Goal: Task Accomplishment & Management: Complete application form

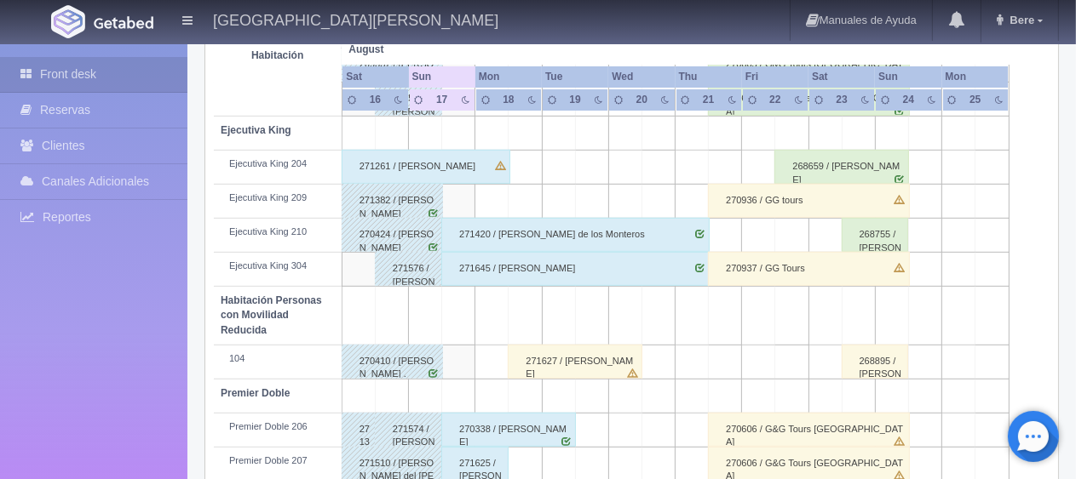
scroll to position [567, 0]
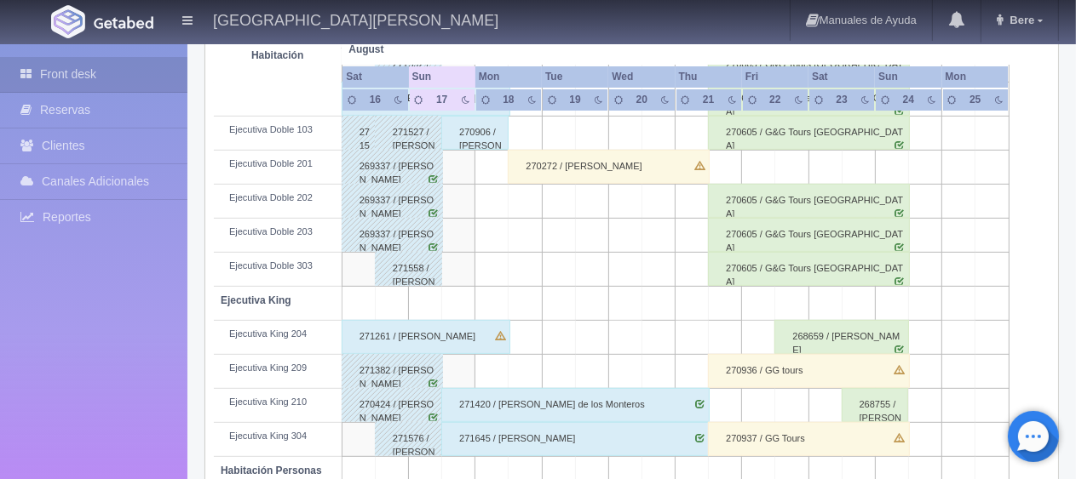
click at [555, 407] on div "271420 / [PERSON_NAME] de los [PERSON_NAME]" at bounding box center [575, 405] width 268 height 34
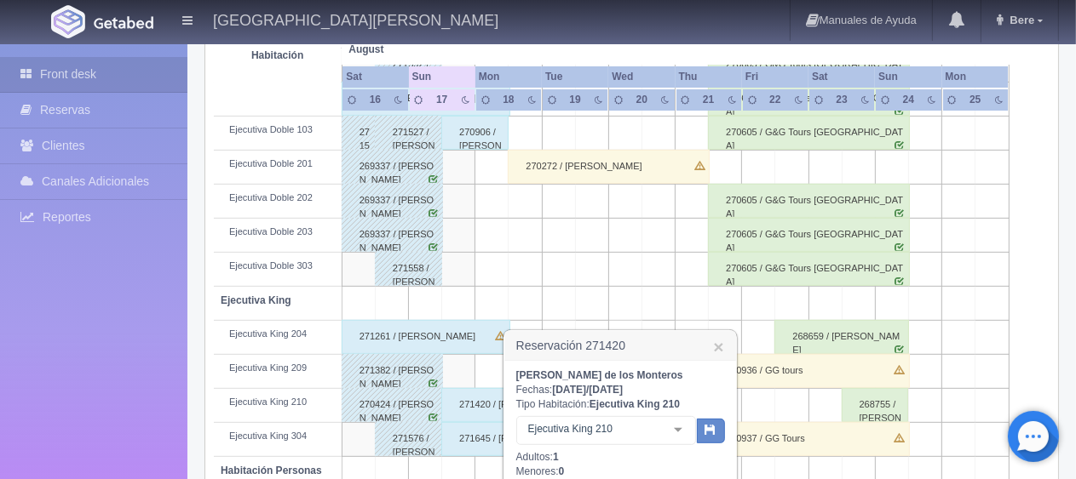
scroll to position [737, 0]
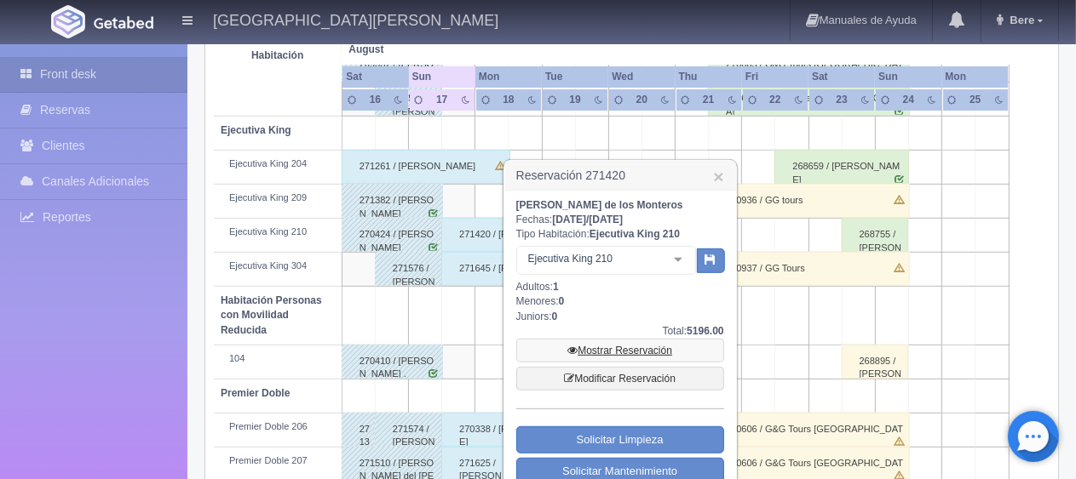
click at [619, 341] on link "Mostrar Reservación" at bounding box center [620, 351] width 208 height 24
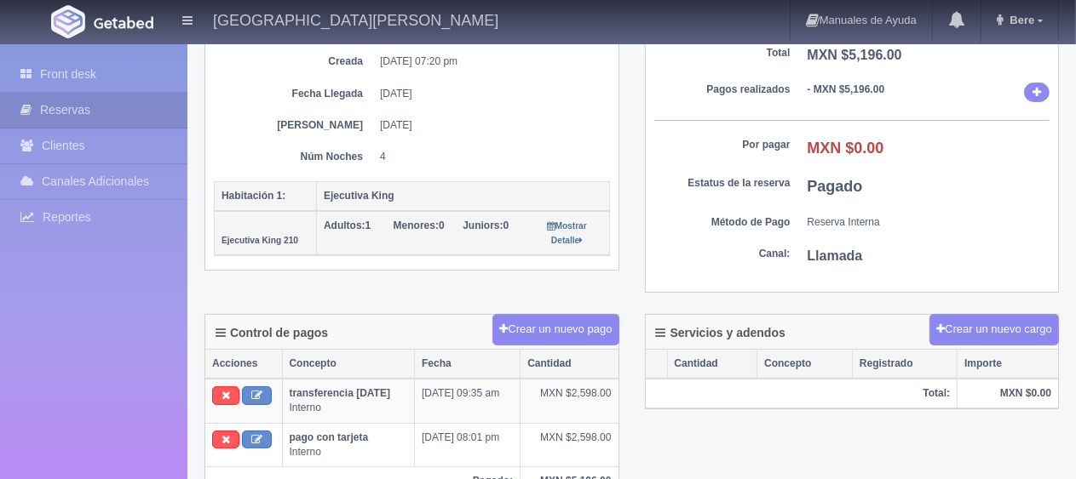
scroll to position [255, 0]
click at [462, 295] on div "Detalle General Núm. reserva interna Núm de reserva 271420 Referencia de pago 8…" at bounding box center [632, 103] width 880 height 423
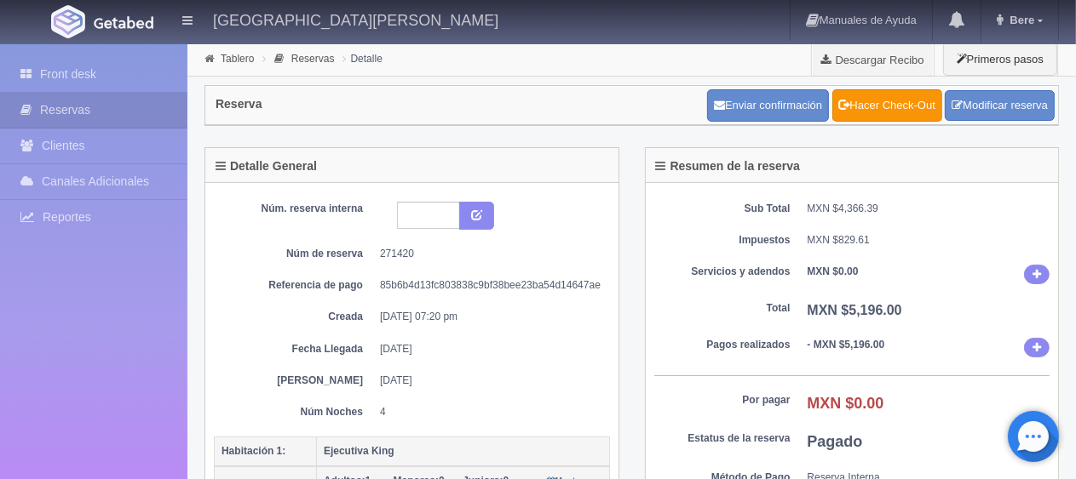
click at [749, 324] on div "Sub Total MXN $4,366.39 Impuestos MXN $829.61 Servicios y adendos MXN $0.00 Tot…" at bounding box center [851, 365] width 413 height 365
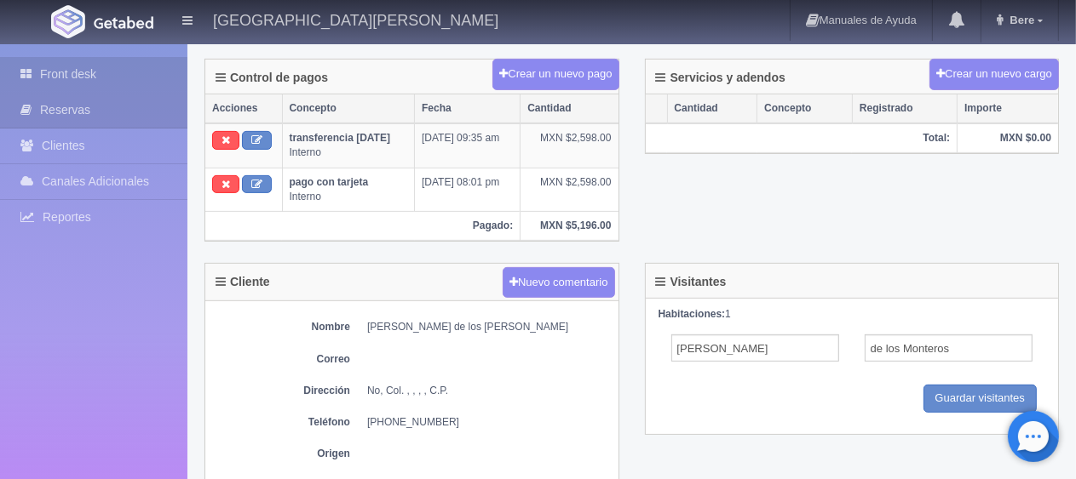
click at [61, 71] on link "Front desk" at bounding box center [93, 74] width 187 height 35
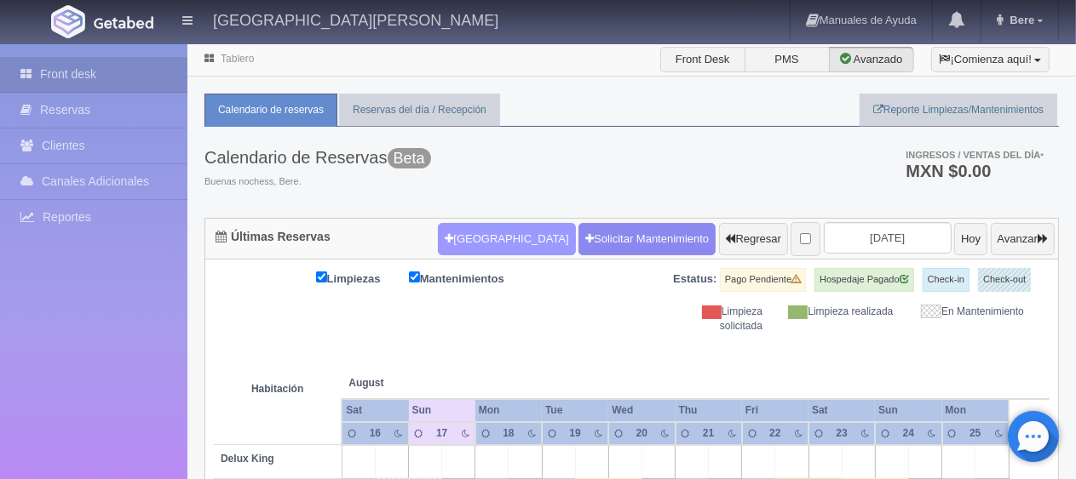
click at [494, 242] on button "[GEOGRAPHIC_DATA]" at bounding box center [506, 239] width 137 height 32
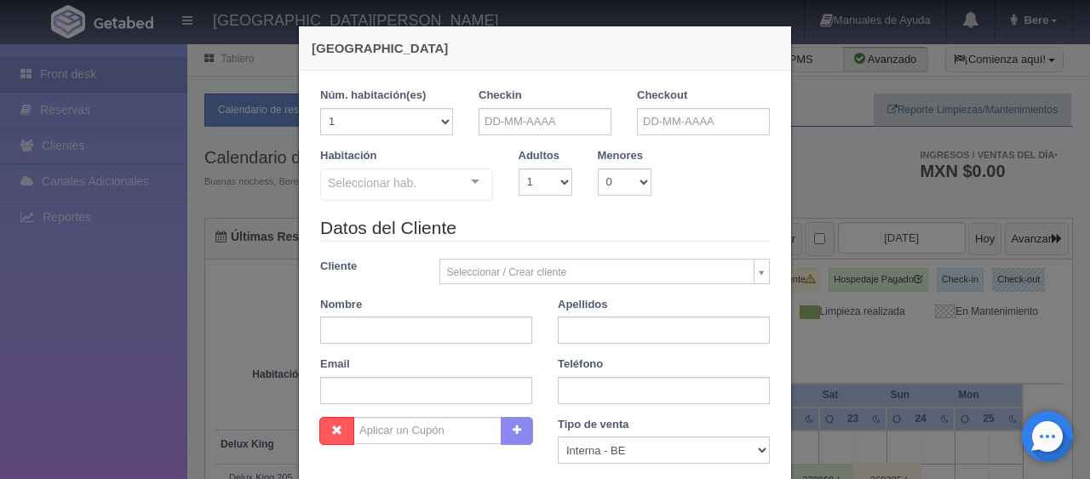
checkbox input "false"
click at [540, 120] on input "text" at bounding box center [545, 121] width 133 height 27
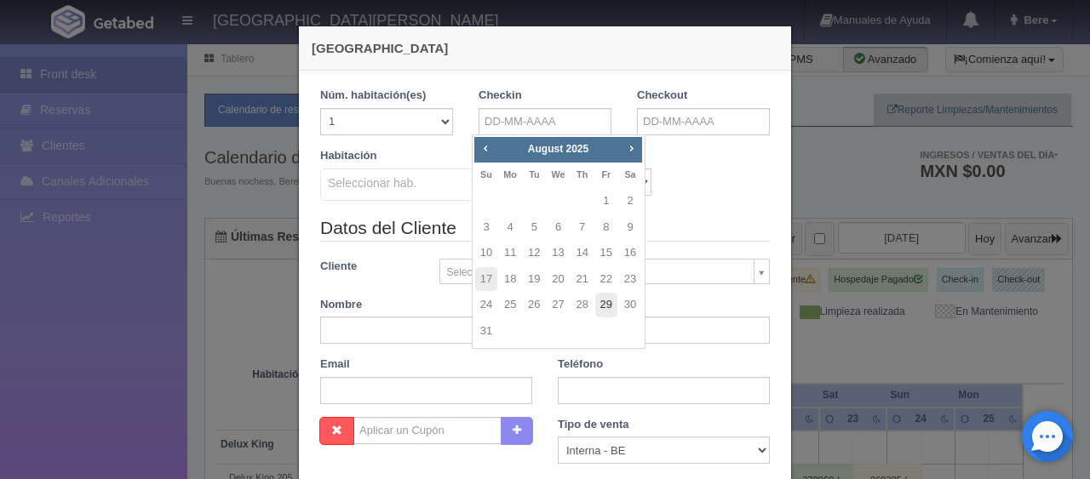
click at [610, 304] on link "29" at bounding box center [606, 305] width 22 height 25
type input "29-08-2025"
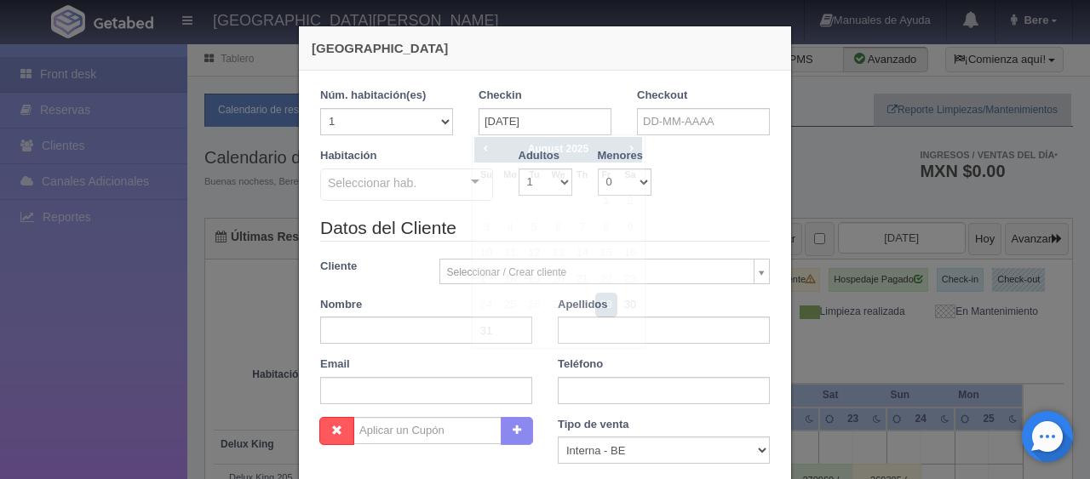
checkbox input "false"
click at [698, 135] on div "Checkout" at bounding box center [703, 118] width 158 height 60
click at [716, 115] on input "text" at bounding box center [703, 121] width 133 height 27
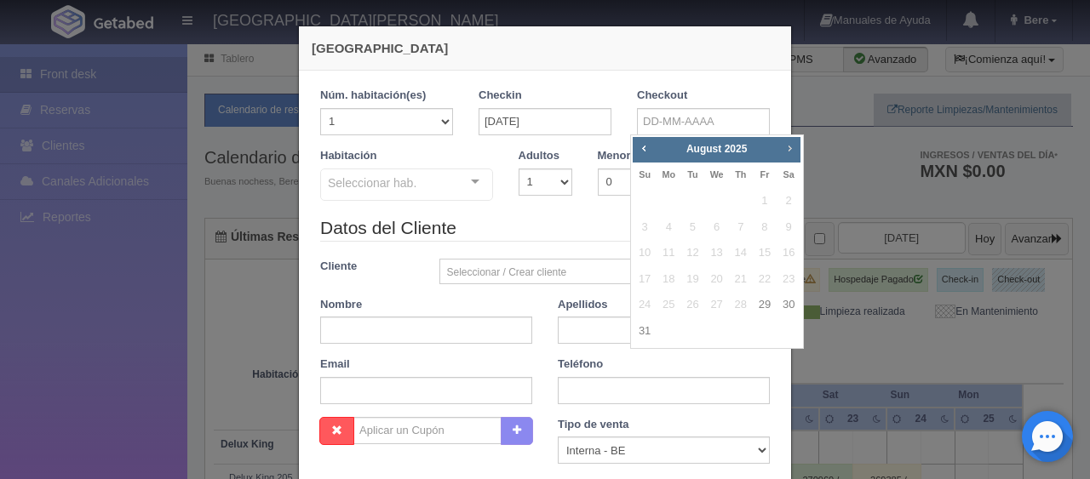
click at [789, 141] on span "Next" at bounding box center [790, 148] width 14 height 14
click at [665, 198] on link "1" at bounding box center [668, 201] width 22 height 25
type input "01-09-2025"
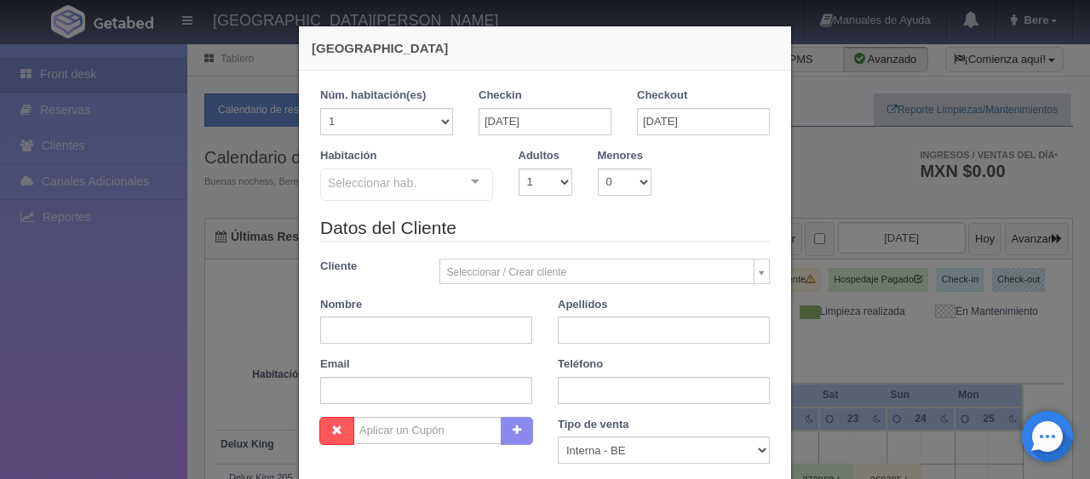
checkbox input "false"
click at [527, 188] on select "1 2 3 4 5 6 7 8 9 10" at bounding box center [546, 182] width 54 height 27
select select "2"
click at [519, 169] on select "1 2 3 4 5 6 7 8 9 10" at bounding box center [546, 182] width 54 height 27
checkbox input "false"
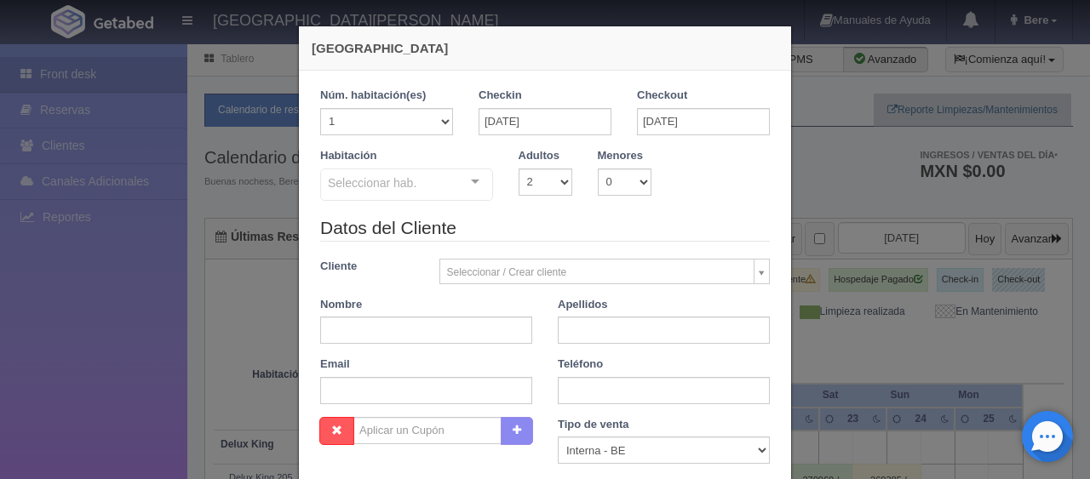
click at [437, 175] on div "Seleccionar hab." at bounding box center [406, 185] width 173 height 32
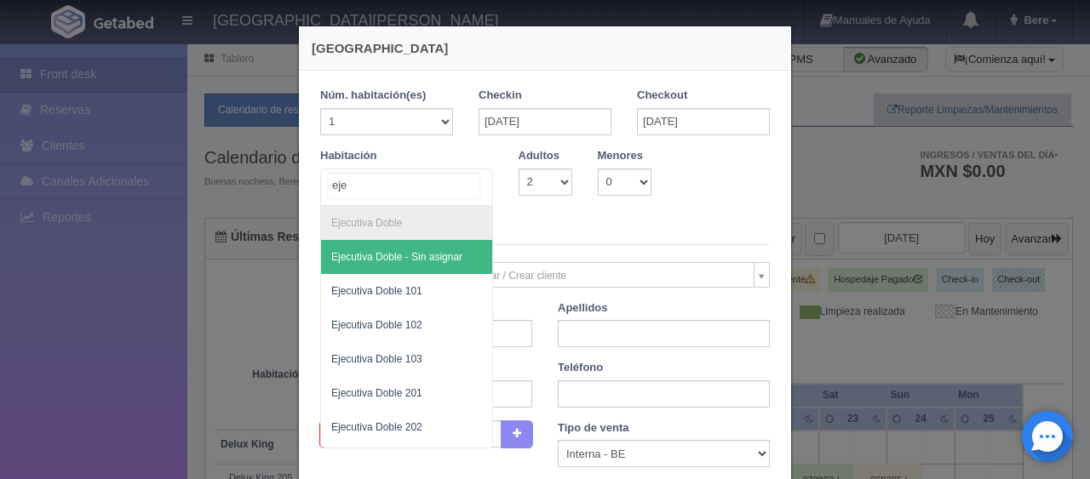
type input "ejec"
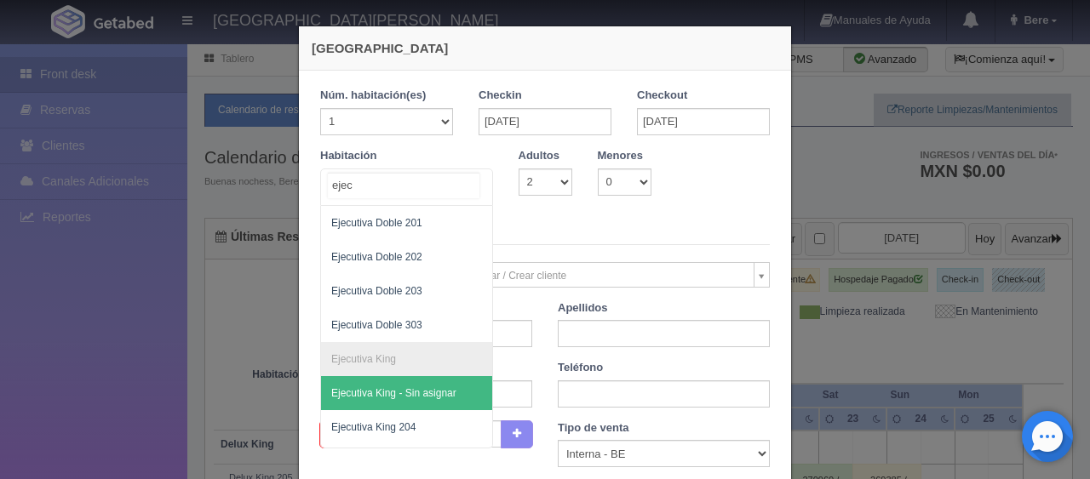
scroll to position [255, 0]
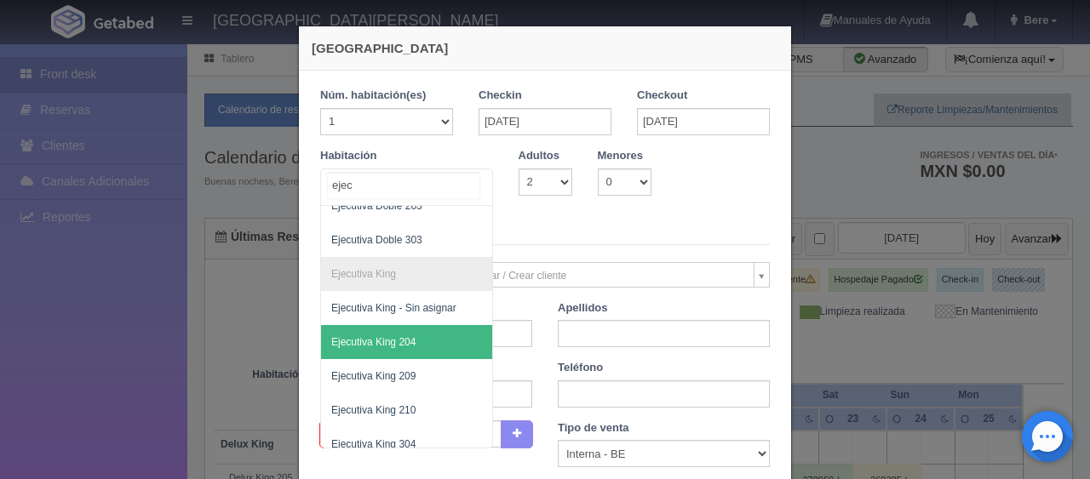
click at [411, 341] on span "Ejecutiva King 204" at bounding box center [406, 342] width 171 height 34
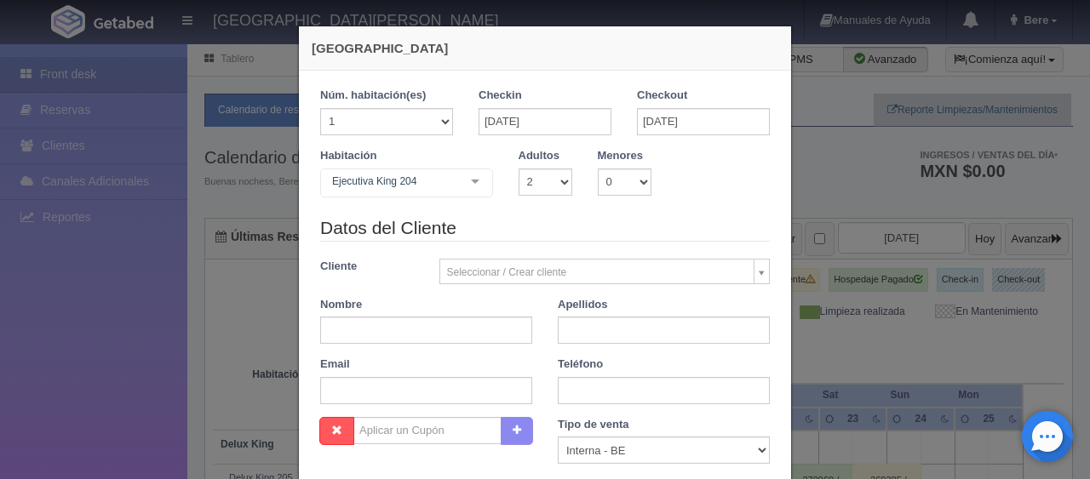
checkbox input "false"
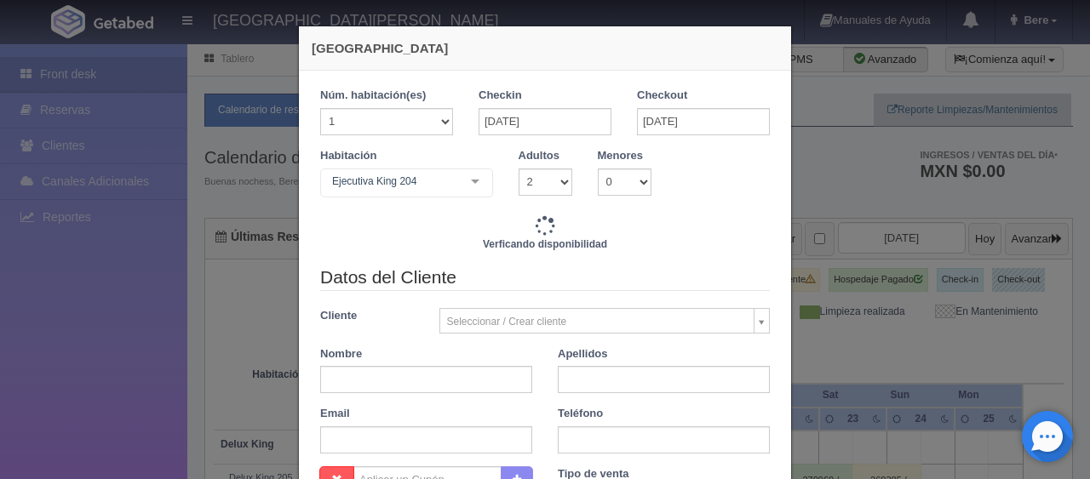
type input "4647.00"
checkbox input "false"
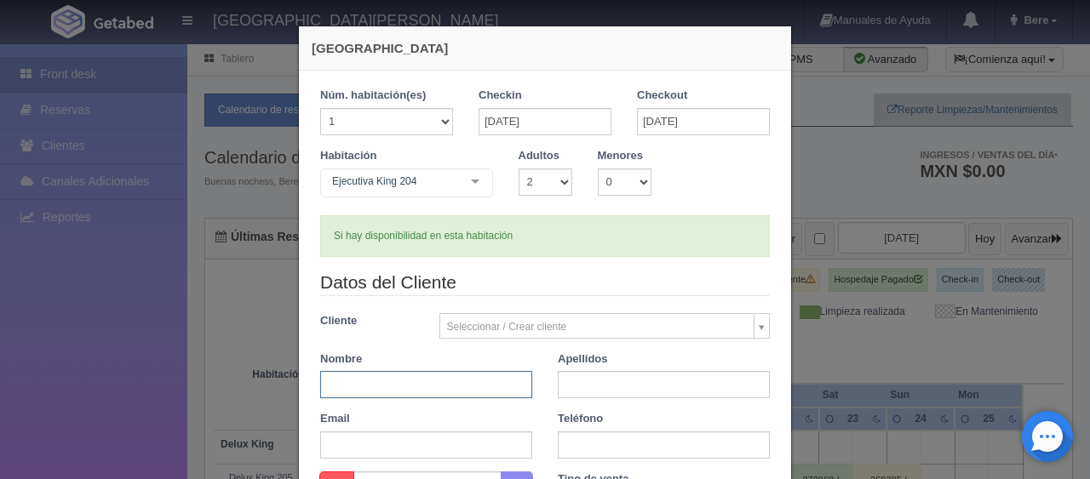
click at [409, 377] on input "text" at bounding box center [426, 384] width 212 height 27
click at [359, 339] on div "Datos del Cliente Cliente Seleccionar / Crear cliente Nuevo Cliente Adriana Nav…" at bounding box center [544, 371] width 475 height 202
click at [412, 390] on input "text" at bounding box center [426, 384] width 212 height 27
click at [407, 383] on input "text" at bounding box center [426, 384] width 212 height 27
paste input "Concepción Martínez"
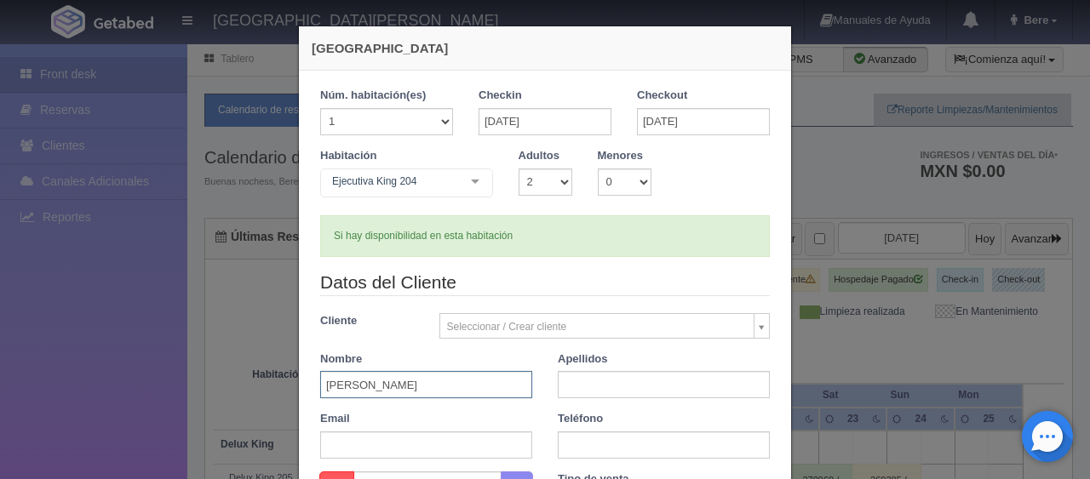
drag, startPoint x: 448, startPoint y: 383, endPoint x: 384, endPoint y: 383, distance: 63.9
click at [384, 383] on input "Concepción Martínez" at bounding box center [426, 384] width 212 height 27
type input "Concepción"
paste input "Martínez"
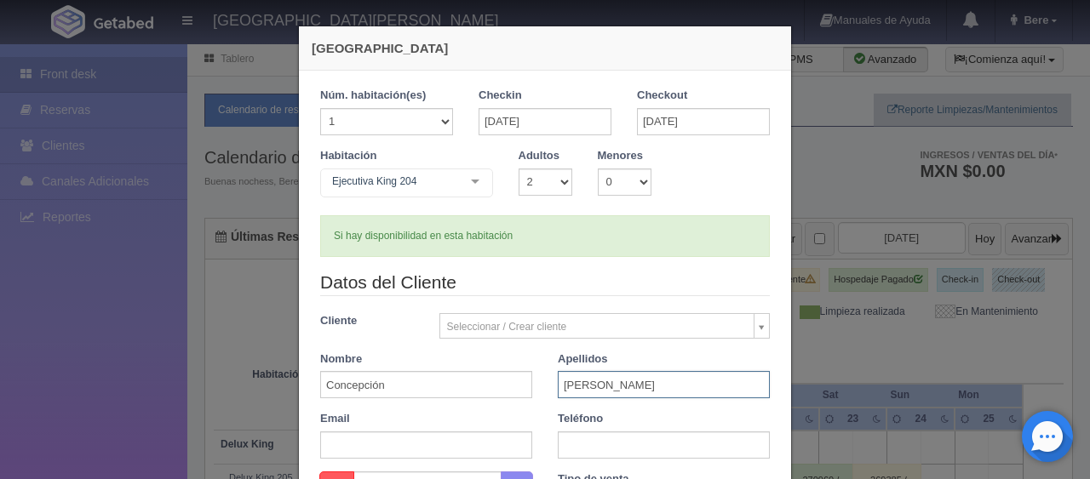
type input "Martínez"
click at [575, 440] on input "text" at bounding box center [664, 445] width 212 height 27
paste input "1 7072989034"
type input "1 7072989034"
click at [410, 439] on input "text" at bounding box center [426, 445] width 212 height 27
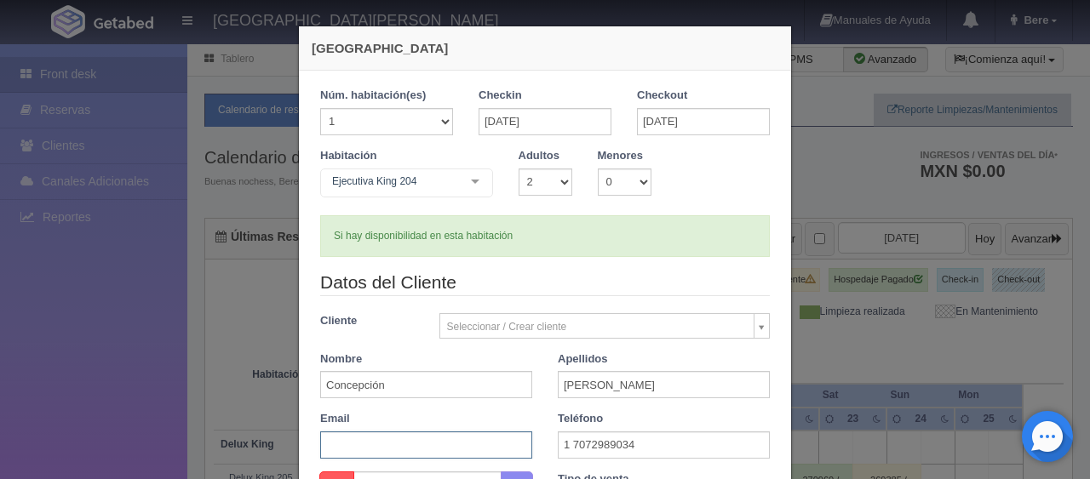
paste input "ibu36q0prf@m.expediapartnercentral.com"
type input "ibu36q0prf@m.expediapartnercentral.com"
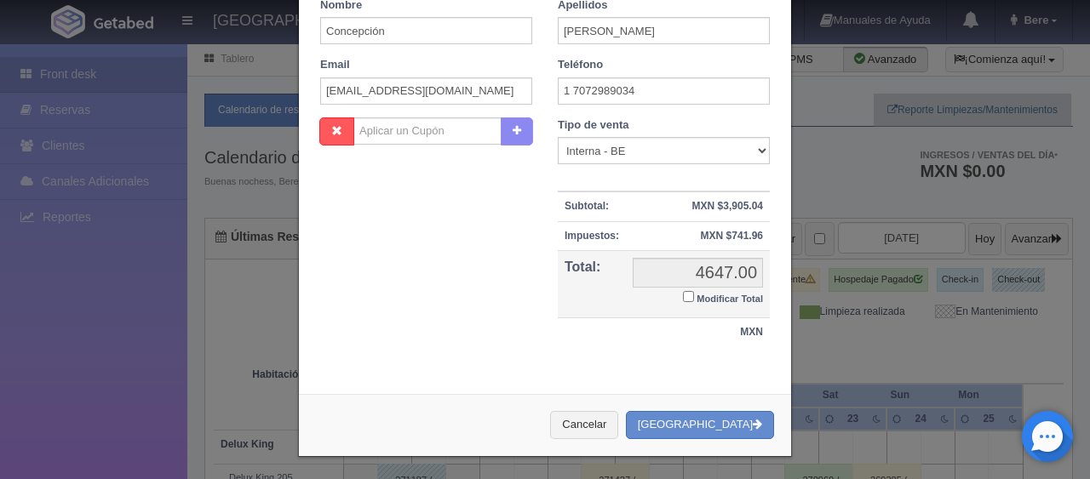
click at [742, 297] on small "Modificar Total" at bounding box center [730, 299] width 66 height 10
click at [694, 297] on input "Modificar Total" at bounding box center [688, 296] width 11 height 11
checkbox input "true"
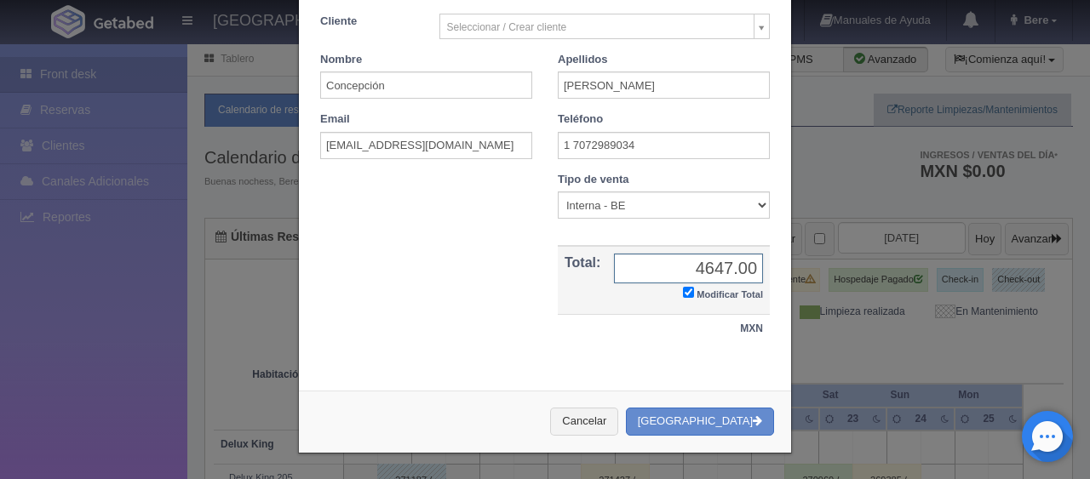
scroll to position [296, 0]
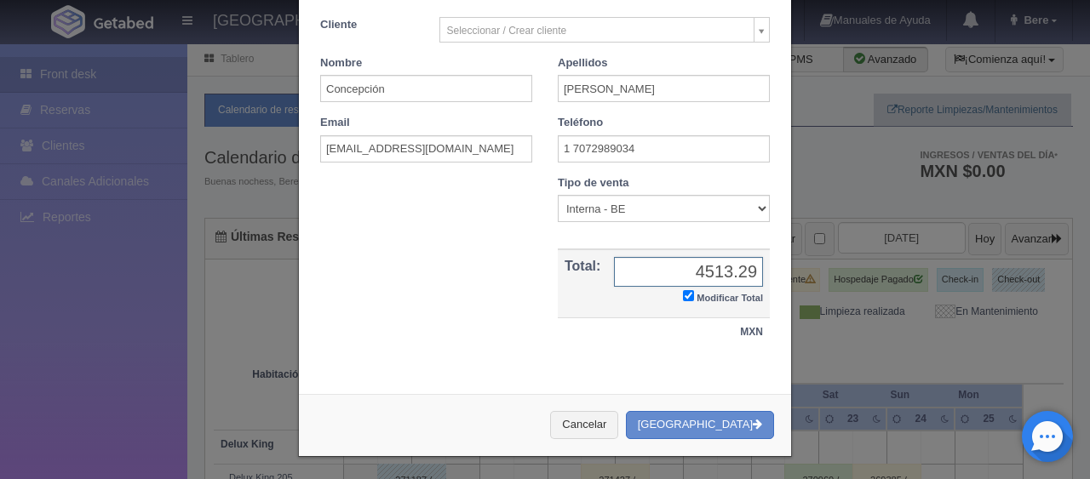
type input "4513.29"
click at [598, 213] on select "Correo Electronico Interna - BE Llamada OTA Externa Otro WALK IN" at bounding box center [664, 208] width 212 height 27
select select "extota"
click at [558, 195] on select "Correo Electronico Interna - BE Llamada OTA Externa Otro WALK IN" at bounding box center [664, 208] width 212 height 27
click at [723, 431] on button "[GEOGRAPHIC_DATA]" at bounding box center [700, 425] width 148 height 28
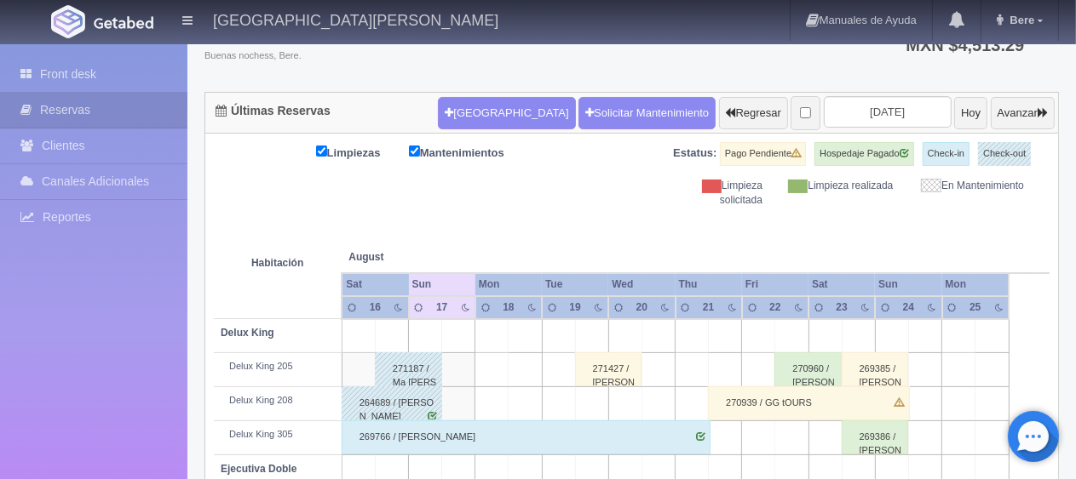
scroll to position [126, 0]
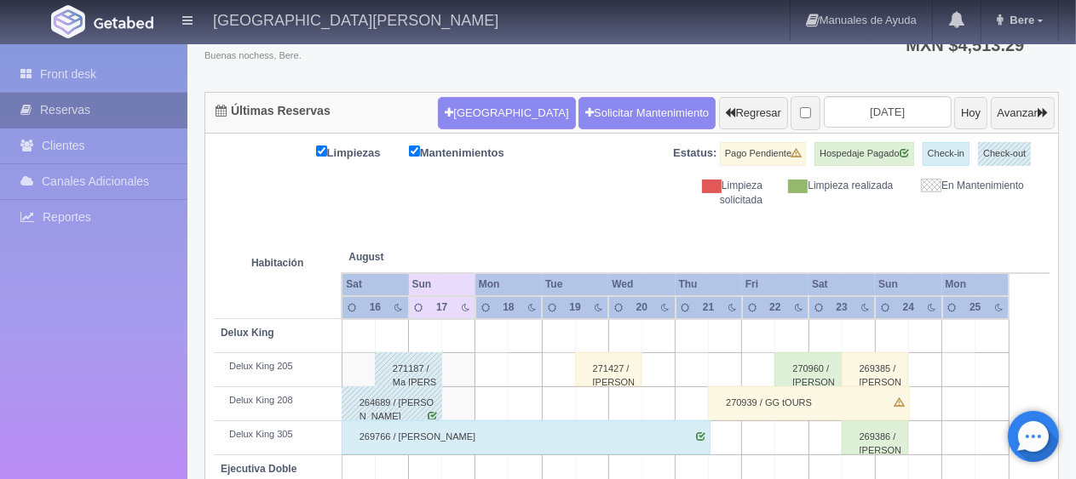
click at [112, 104] on link "Reservas" at bounding box center [93, 110] width 187 height 35
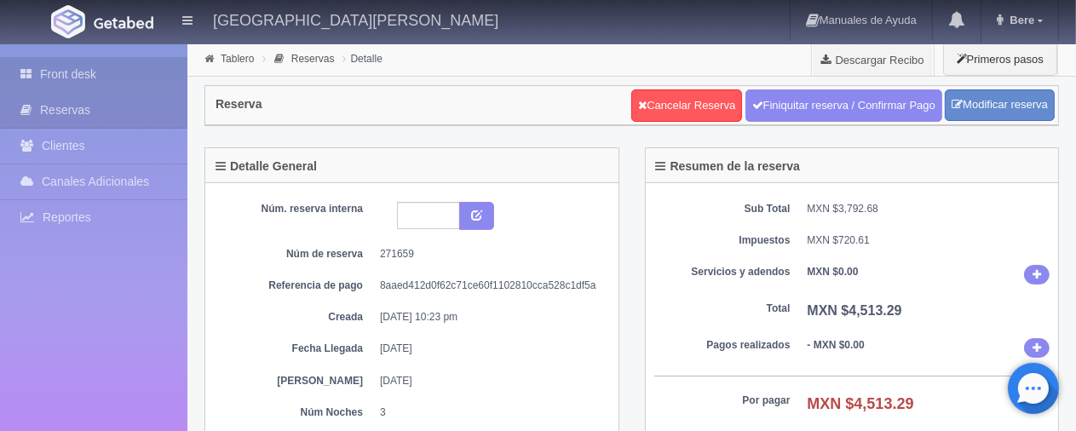
click at [99, 71] on link "Front desk" at bounding box center [93, 74] width 187 height 35
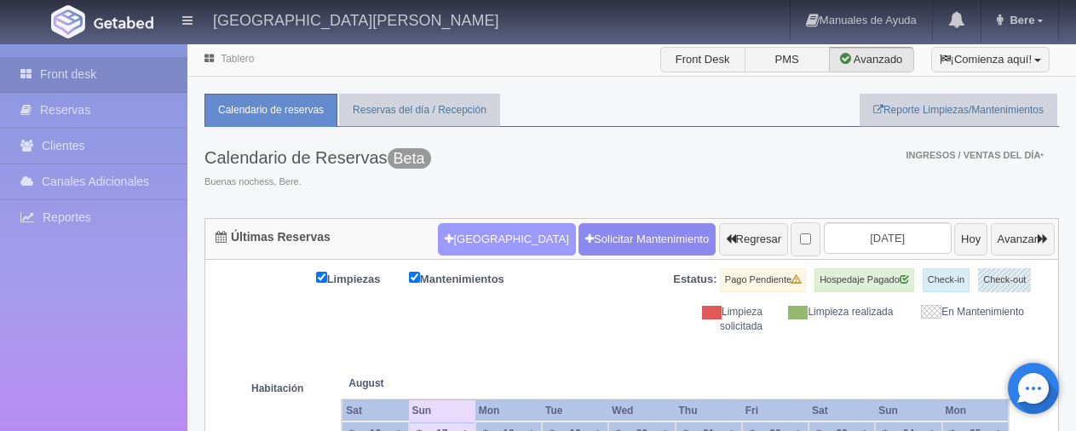
click at [476, 232] on button "[GEOGRAPHIC_DATA]" at bounding box center [506, 239] width 137 height 32
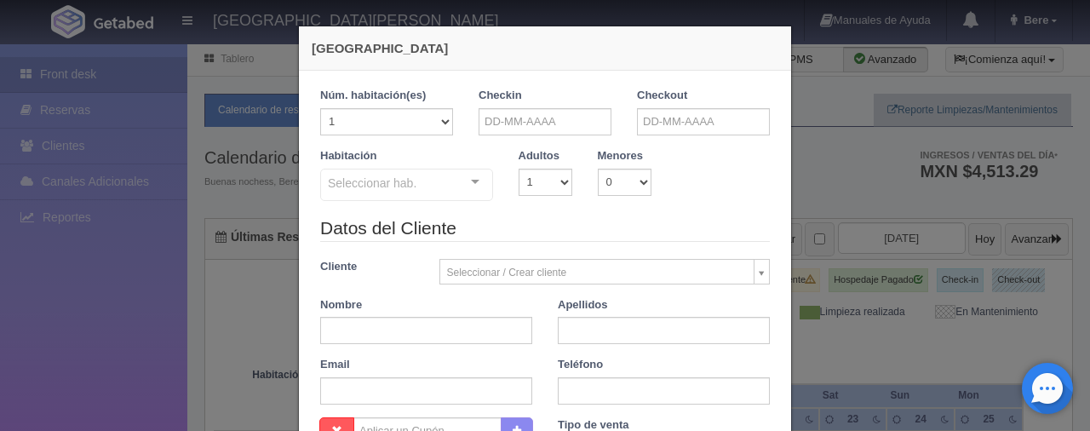
checkbox input "false"
drag, startPoint x: 378, startPoint y: 336, endPoint x: 377, endPoint y: 346, distance: 10.3
click at [378, 344] on div "Datos del Cliente Cliente Seleccionar / Crear cliente Nuevo Cliente Adriana Nav…" at bounding box center [544, 316] width 475 height 202
paste input "David Guzmán Ibarra"
type input "David"
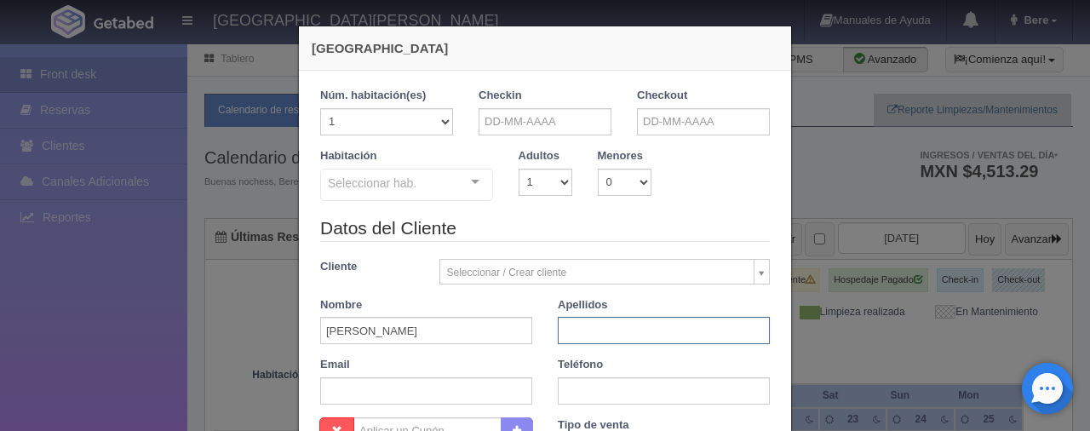
paste input "Guzmán Ibarra"
type input "Guzmán Ibarra"
click at [574, 396] on input "text" at bounding box center [664, 390] width 212 height 27
paste input "1 8324827406"
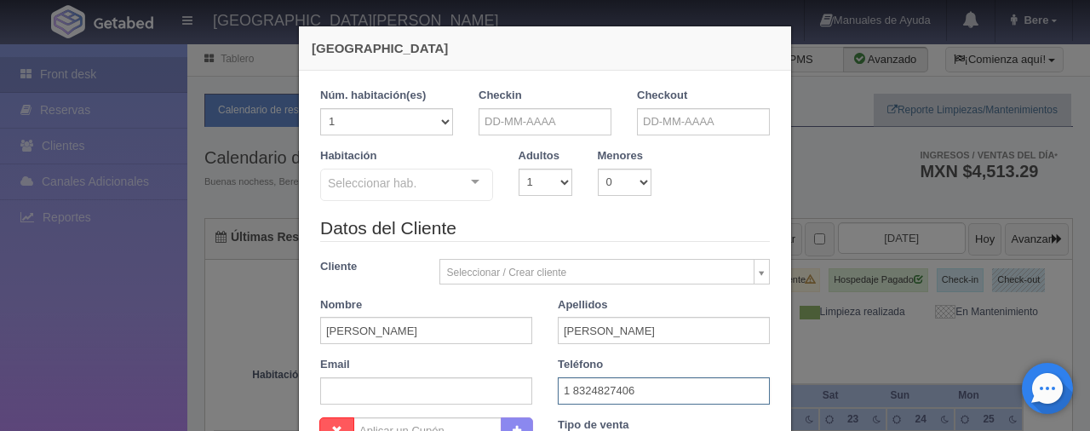
type input "1 8324827406"
click at [541, 135] on div "Checkin" at bounding box center [545, 118] width 158 height 60
click at [549, 128] on input "text" at bounding box center [545, 121] width 133 height 27
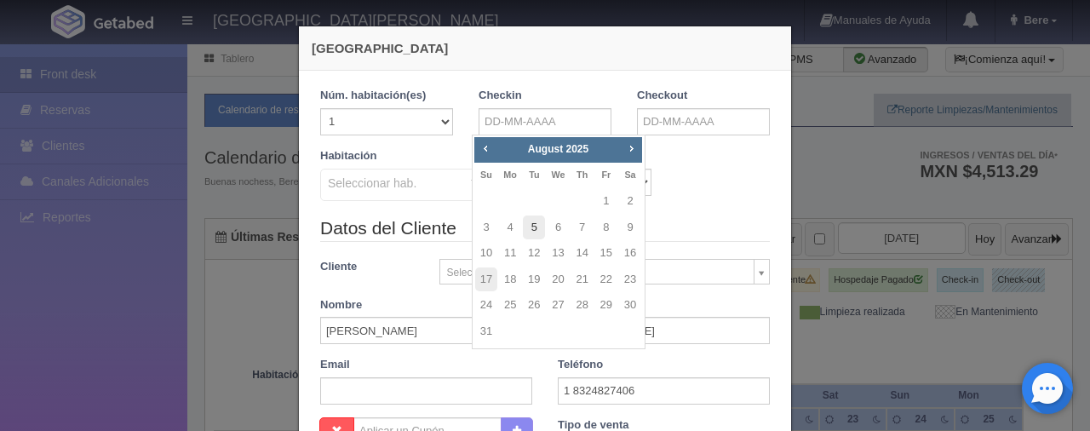
click at [534, 224] on link "5" at bounding box center [534, 227] width 22 height 25
type input "05-08-2025"
checkbox input "false"
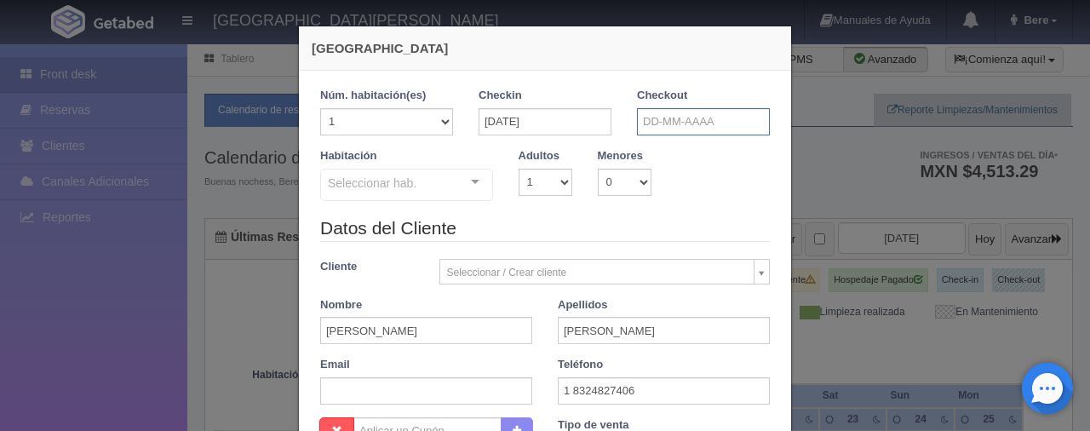
click at [654, 119] on input "text" at bounding box center [703, 121] width 133 height 27
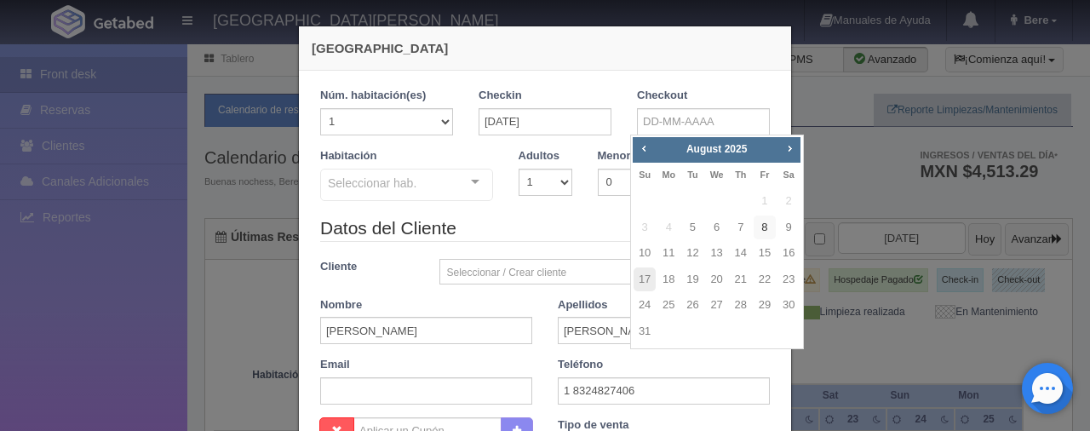
click at [760, 220] on link "8" at bounding box center [765, 227] width 22 height 25
type input "08-08-2025"
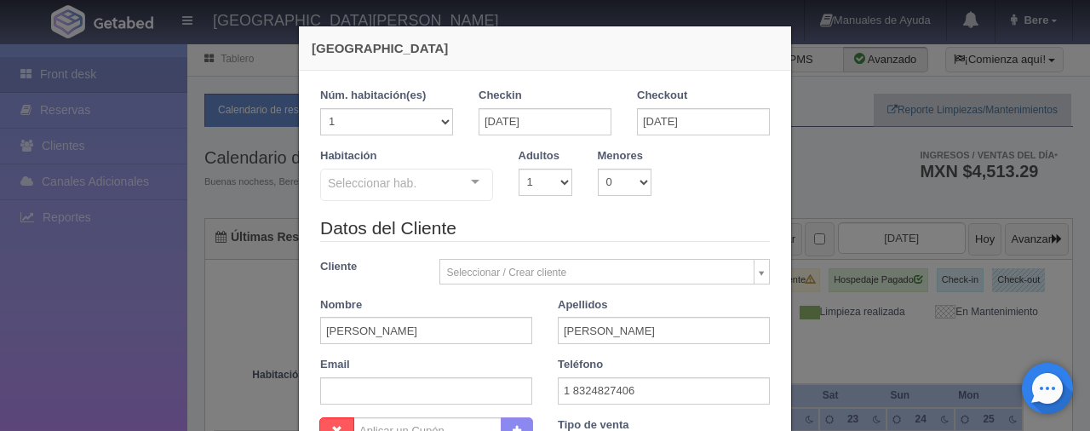
click at [506, 172] on div "Adultos 1 2 3 4 5 6 7 8 9 10" at bounding box center [545, 172] width 79 height 48
click at [529, 188] on select "1 2 3 4 5 6 7 8 9 10" at bounding box center [546, 182] width 54 height 27
checkbox input "false"
select select "2"
click at [519, 169] on select "1 2 3 4 5 6 7 8 9 10" at bounding box center [546, 182] width 54 height 27
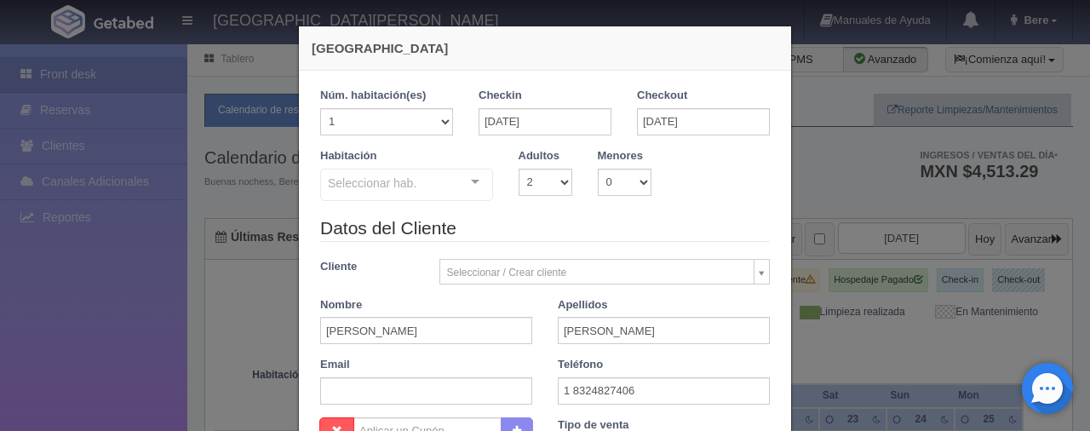
checkbox input "false"
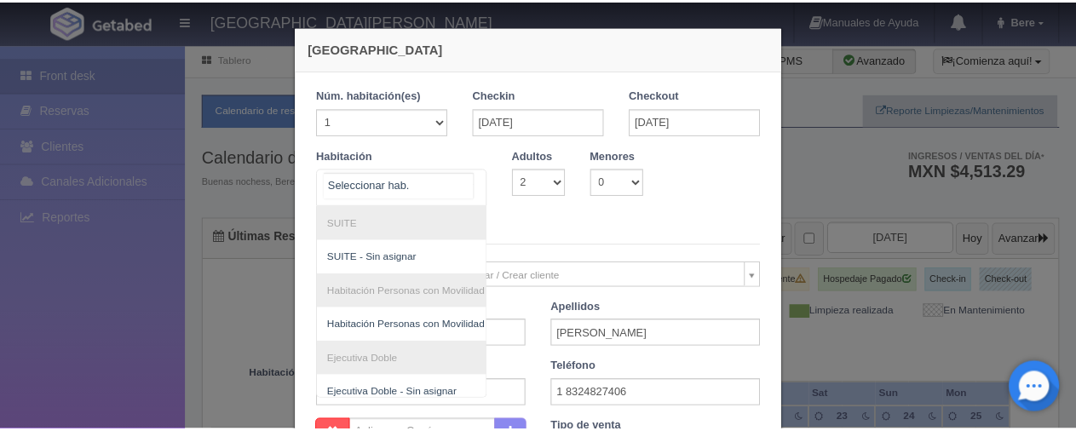
scroll to position [228, 0]
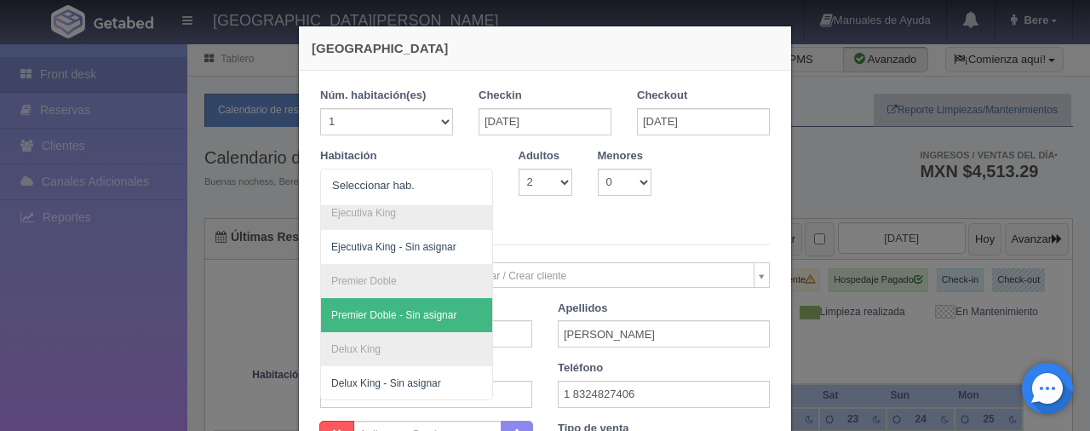
click at [900, 318] on div "Nueva Reserva 1 Núm. habitación(es) 1 2 3 4 5 6 7 8 9 10 11 12 13 14 15 16 17 1…" at bounding box center [545, 215] width 1090 height 431
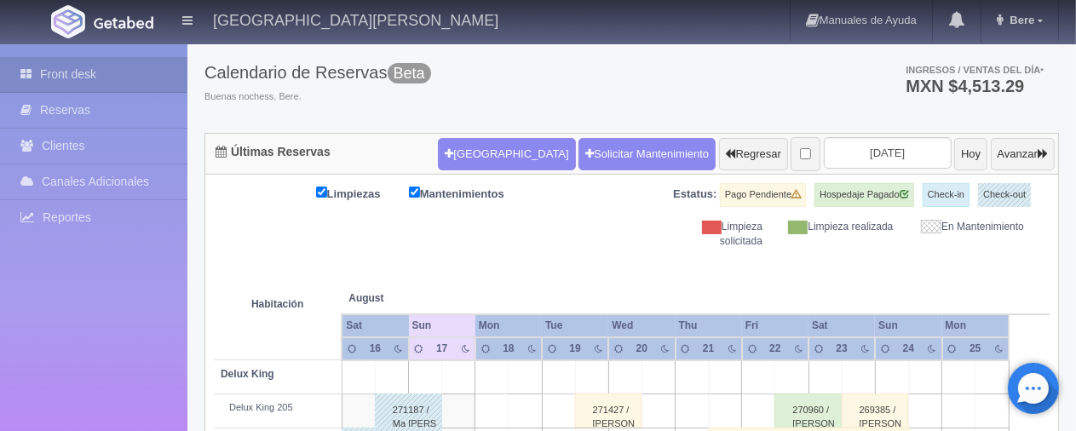
scroll to position [0, 0]
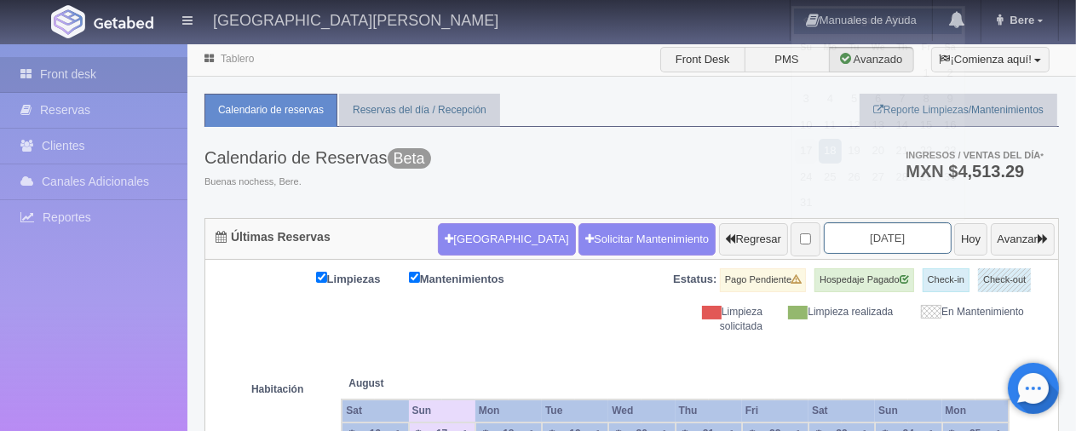
click at [876, 234] on input "2025-08-18" at bounding box center [887, 238] width 128 height 32
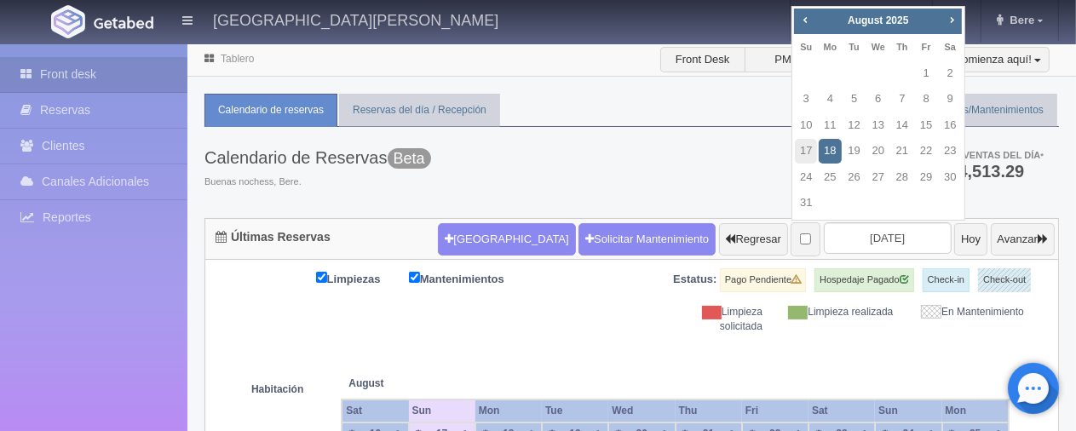
click at [955, 16] on span "Next" at bounding box center [951, 20] width 14 height 14
click at [927, 69] on link "5" at bounding box center [926, 73] width 22 height 25
type input "[DATE]"
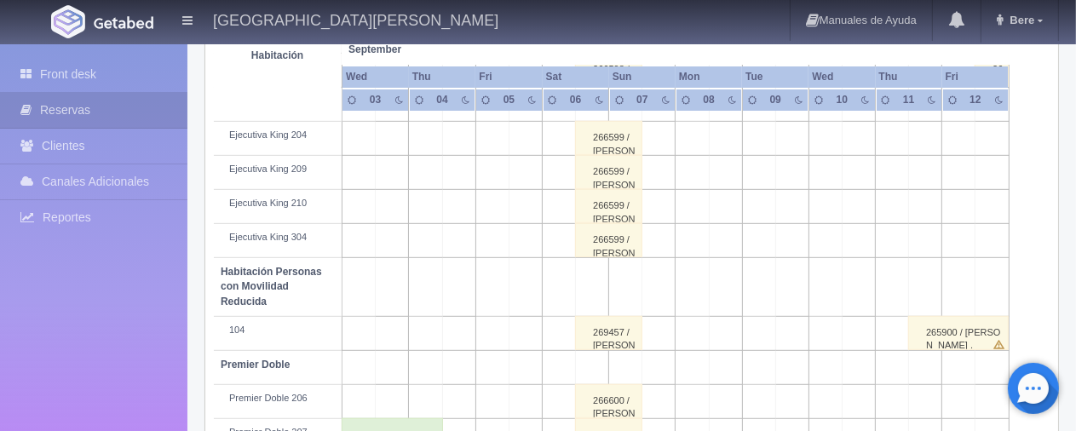
scroll to position [956, 0]
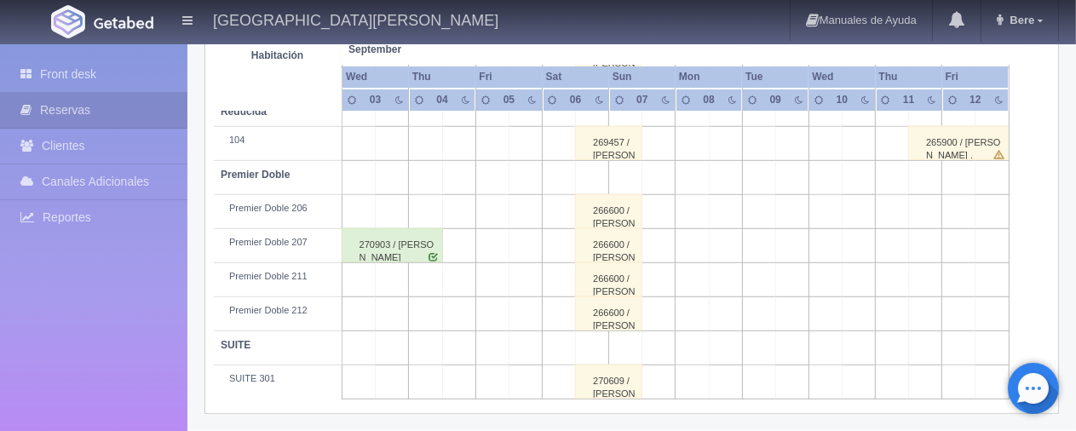
click at [624, 382] on div "270609 / [PERSON_NAME]" at bounding box center [608, 381] width 67 height 34
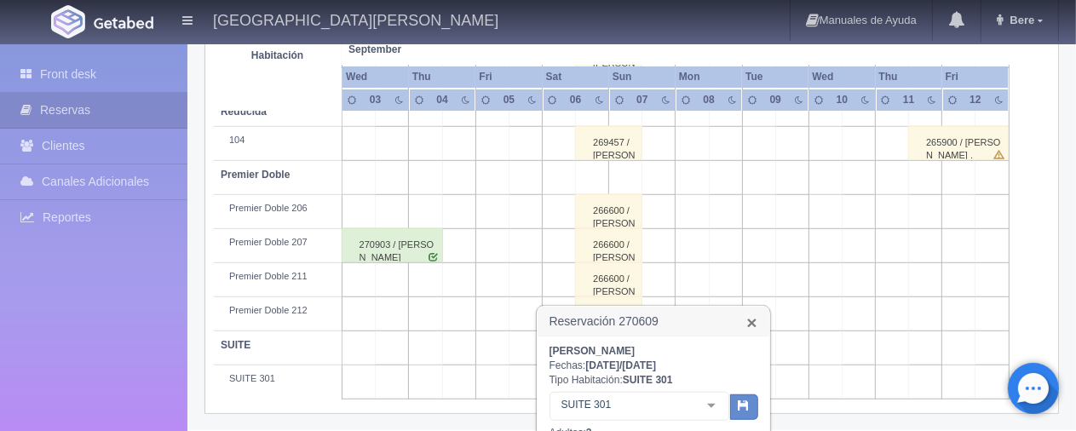
click at [753, 319] on link "×" at bounding box center [751, 322] width 10 height 18
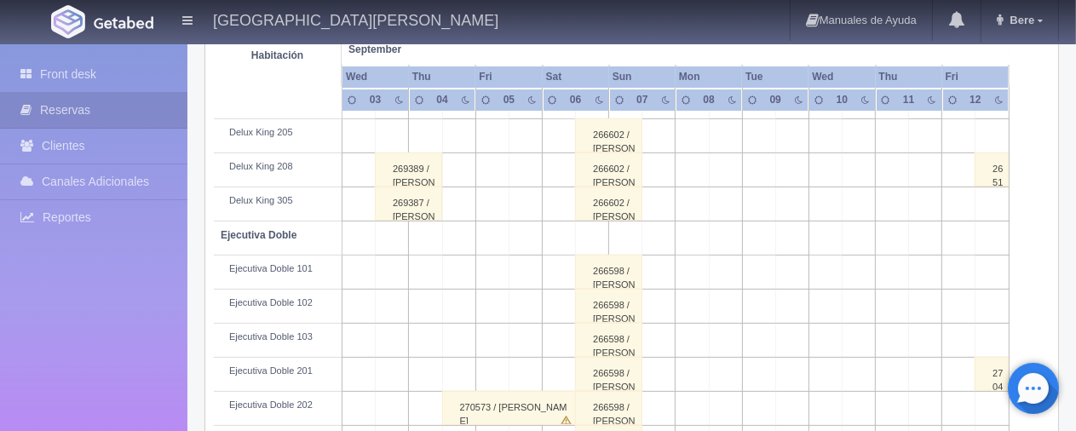
scroll to position [275, 0]
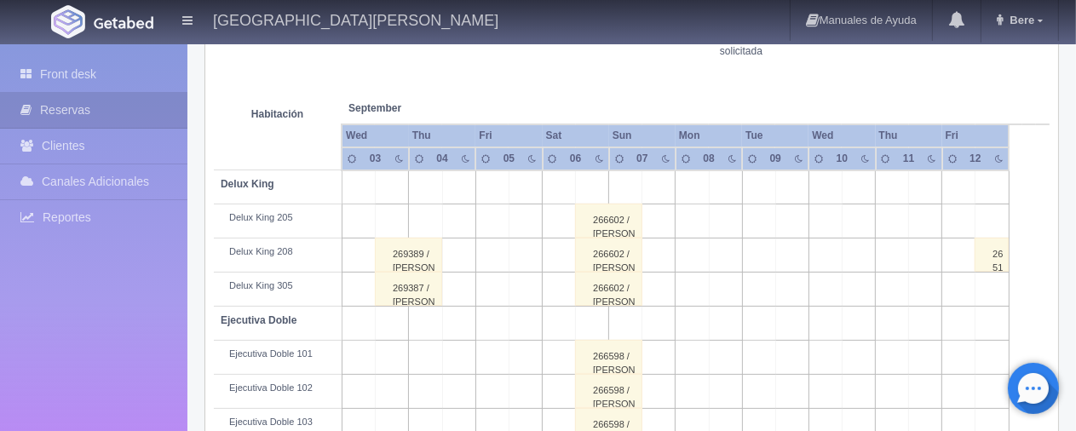
click at [627, 290] on div "266602 / [PERSON_NAME]" at bounding box center [608, 289] width 67 height 34
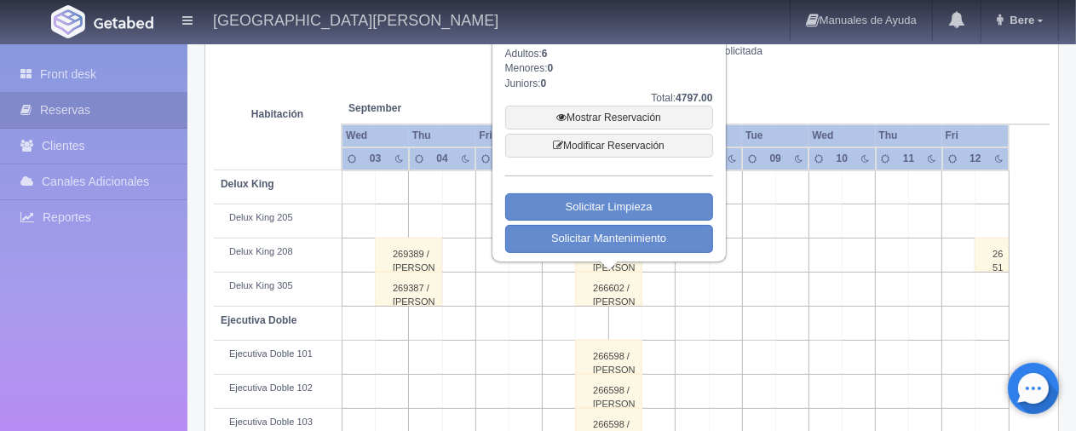
scroll to position [105, 0]
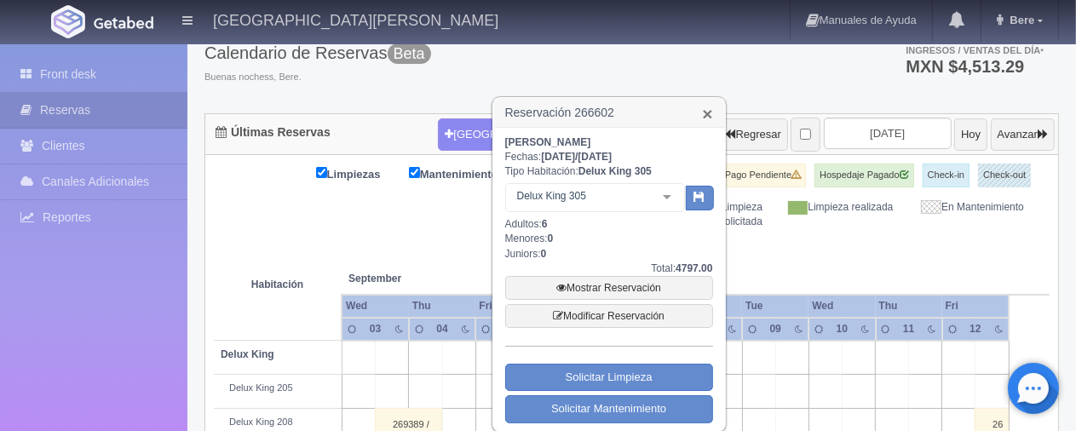
click at [703, 107] on link "×" at bounding box center [707, 114] width 10 height 18
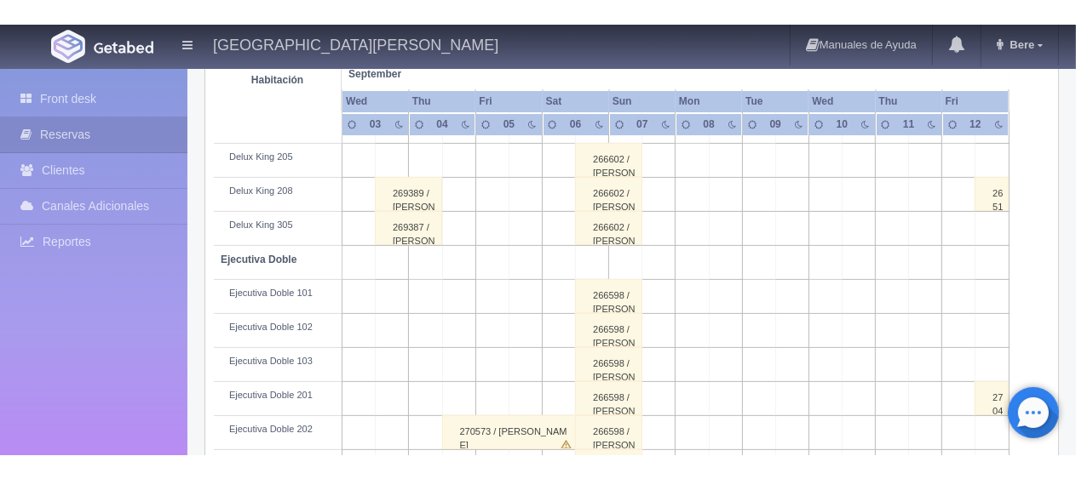
scroll to position [0, 0]
